Goal: Information Seeking & Learning: Learn about a topic

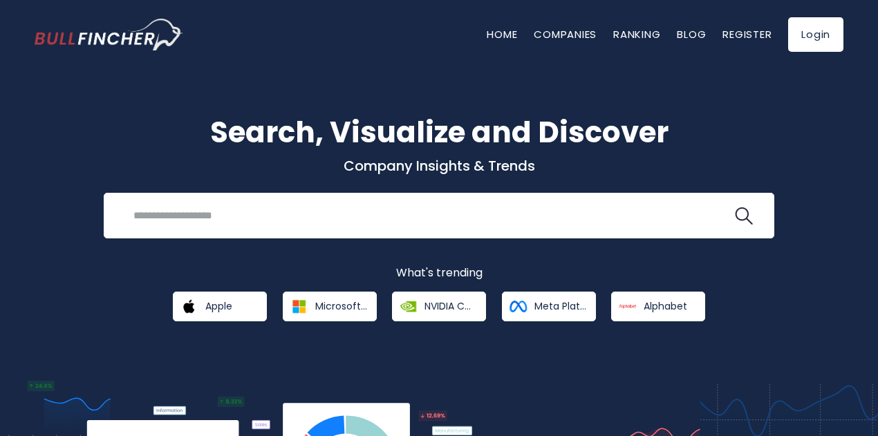
click at [239, 214] on input "search" at bounding box center [428, 216] width 607 height 26
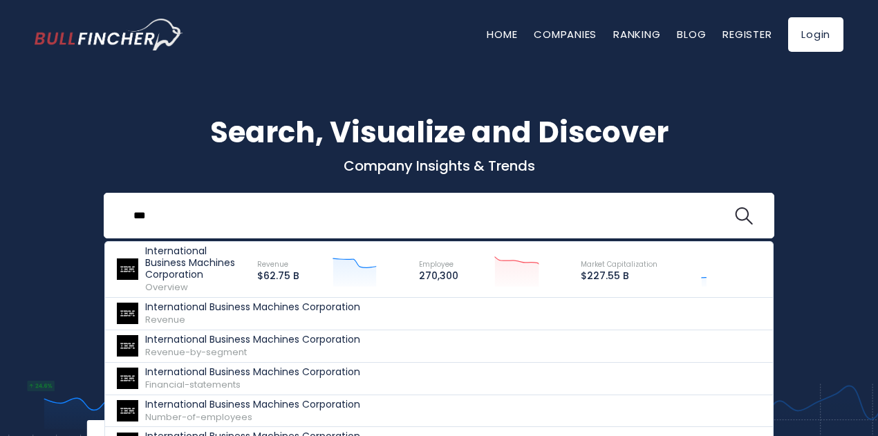
type input "***"
click at [191, 264] on p "International Business Machines Corporation" at bounding box center [195, 263] width 100 height 35
click at [187, 258] on p "International Business Machines Corporation" at bounding box center [195, 263] width 100 height 35
click at [185, 262] on p "International Business Machines Corporation" at bounding box center [195, 263] width 100 height 35
click at [53, 170] on p "Company Insights & Trends" at bounding box center [439, 166] width 809 height 18
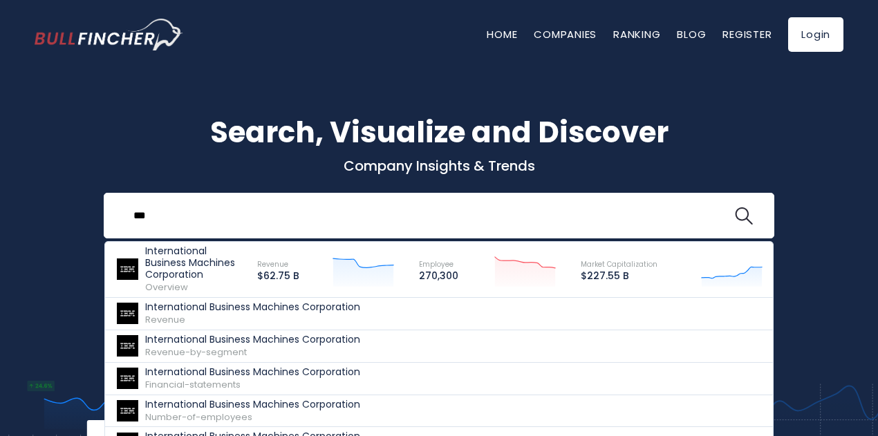
click at [416, 266] on div "Employee 270,300 Created with Highcharts 12.1.2" at bounding box center [488, 270] width 162 height 48
click at [177, 270] on p "International Business Machines Corporation" at bounding box center [195, 263] width 100 height 35
click at [172, 288] on span "Overview" at bounding box center [166, 287] width 43 height 13
click at [175, 312] on p "International Business Machines Corporation" at bounding box center [252, 308] width 215 height 12
click at [185, 342] on p "International Business Machines Corporation" at bounding box center [252, 340] width 215 height 12
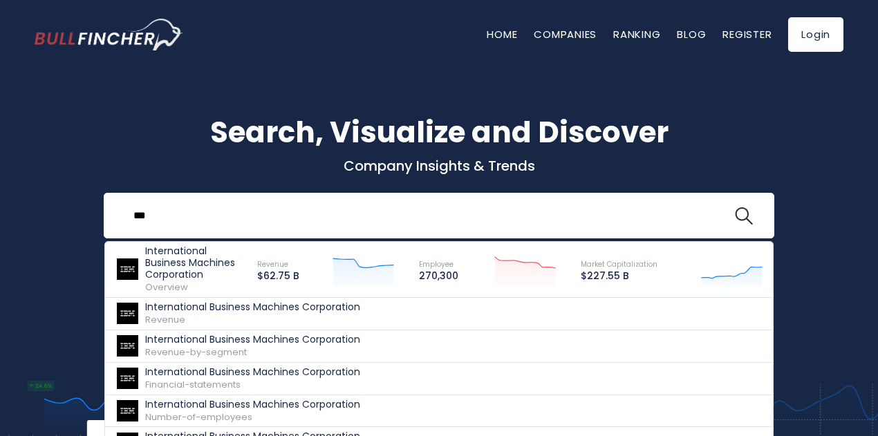
click at [205, 346] on p "International Business Machines Corporation" at bounding box center [252, 340] width 215 height 12
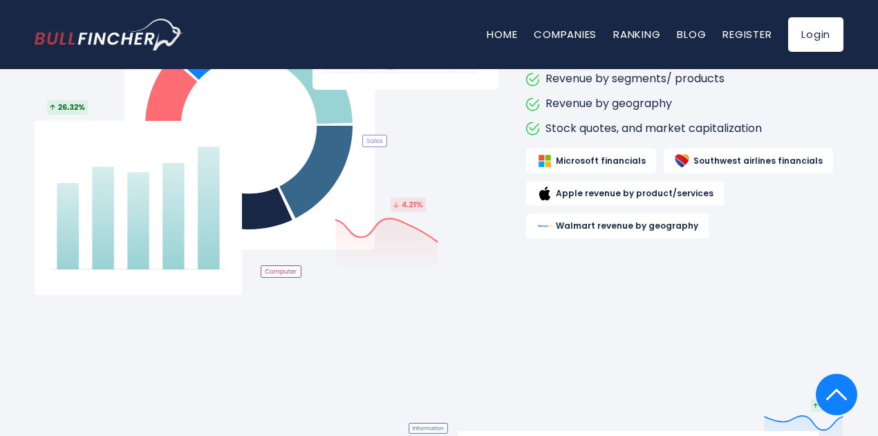
scroll to position [859, 0]
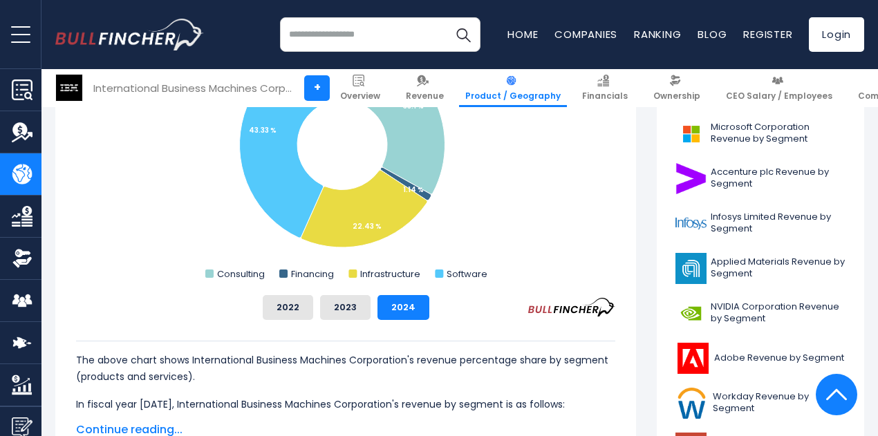
scroll to position [623, 0]
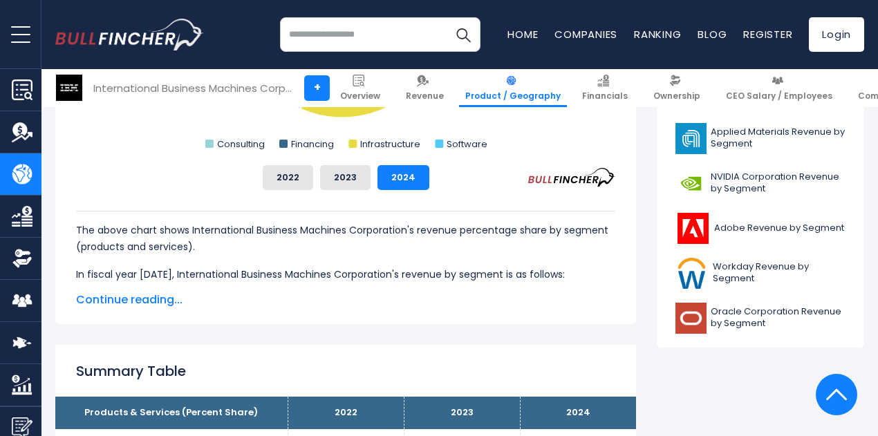
click at [121, 306] on span "Continue reading..." at bounding box center [346, 300] width 540 height 17
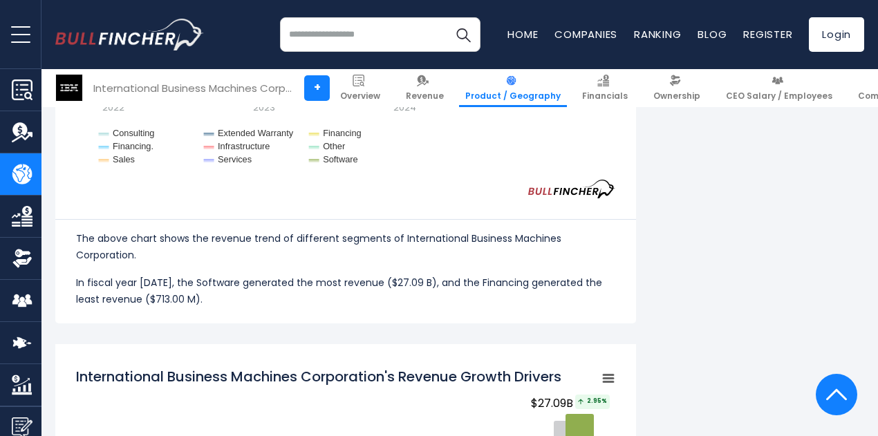
scroll to position [2075, 0]
